Goal: Task Accomplishment & Management: Use online tool/utility

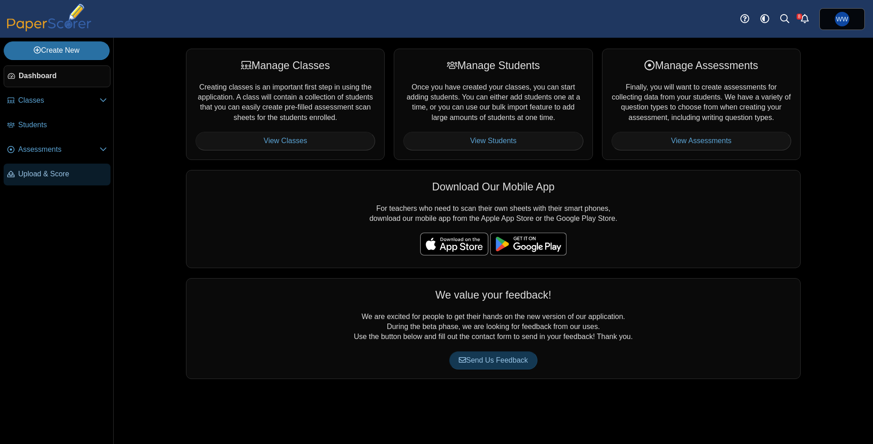
click at [56, 179] on span "Upload & Score" at bounding box center [62, 174] width 89 height 10
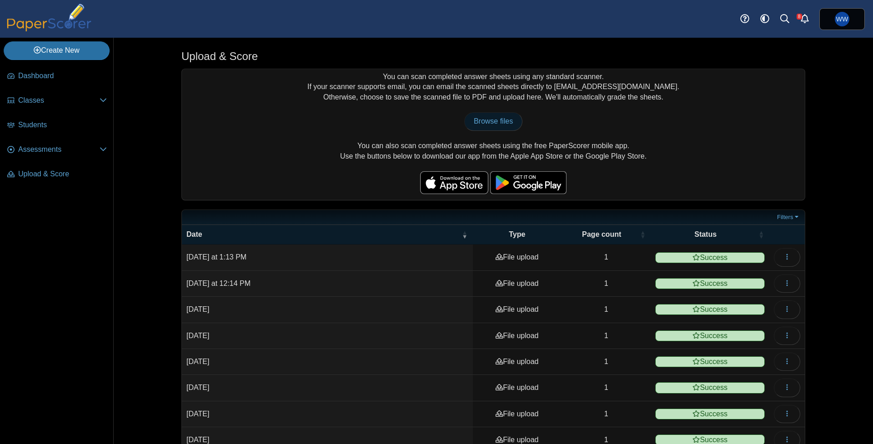
click at [498, 120] on span "Browse files" at bounding box center [493, 121] width 39 height 8
type input "**********"
